Goal: Obtain resource: Download file/media

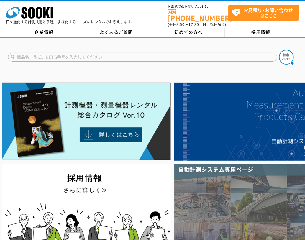
click at [219, 181] on img at bounding box center [258, 208] width 169 height 88
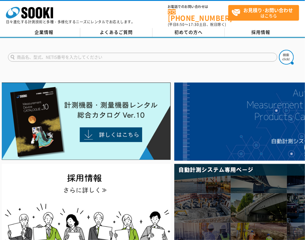
click at [182, 53] on input "text" at bounding box center [143, 57] width 270 height 9
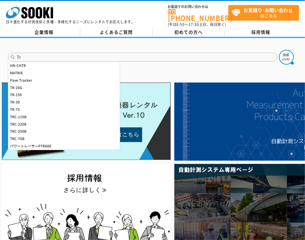
type input "T"
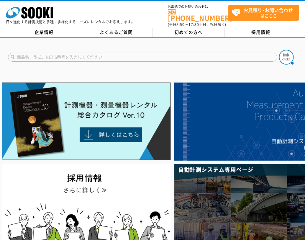
type input "商品名、型式、NETIS番号を入力してください"
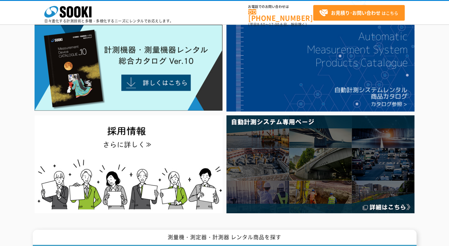
scroll to position [89, 0]
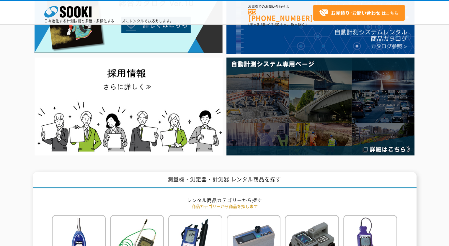
type input "商品名、型式、NETIS番号を入力してください"
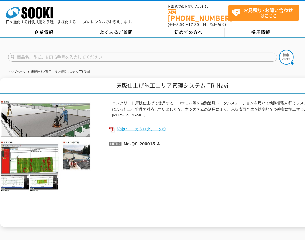
click at [151, 125] on link "関連PDF1 カタログデータ①" at bounding box center [227, 129] width 236 height 8
